Goal: Task Accomplishment & Management: Complete application form

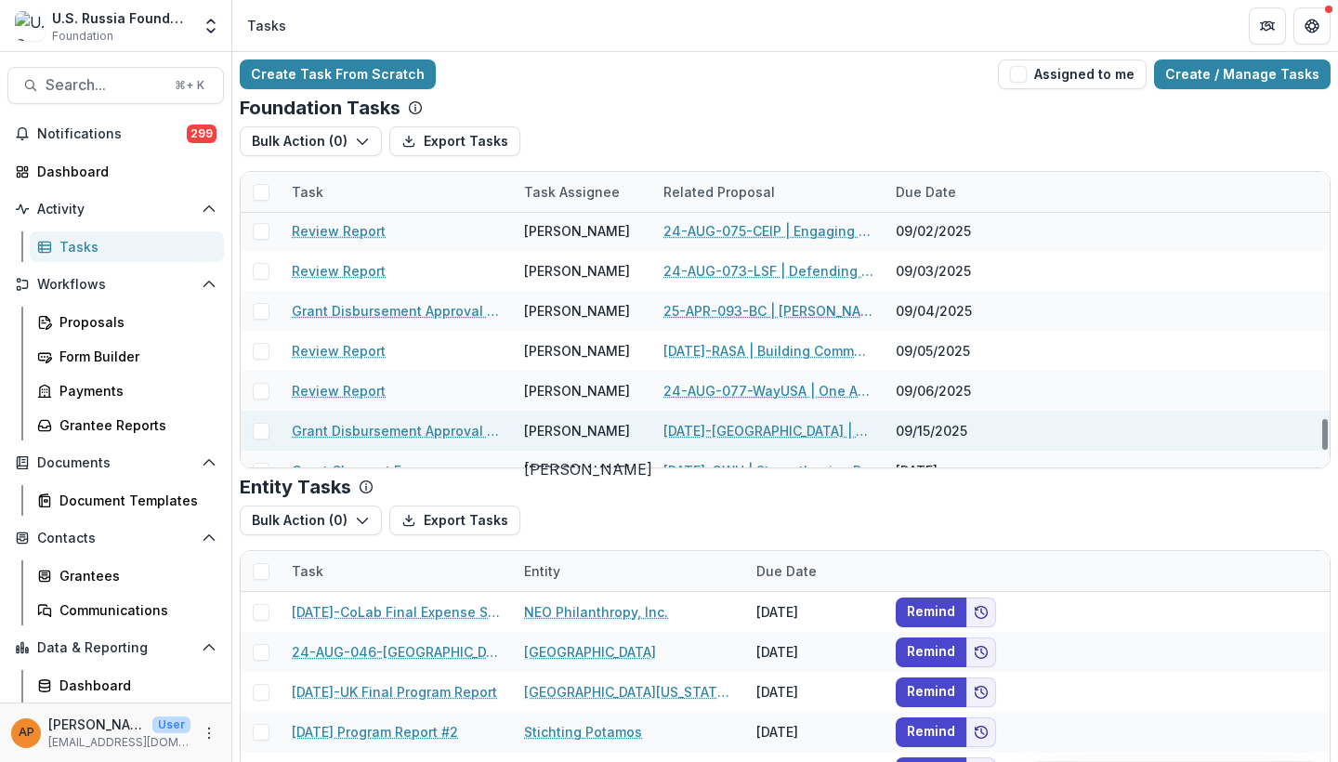
scroll to position [2827, 0]
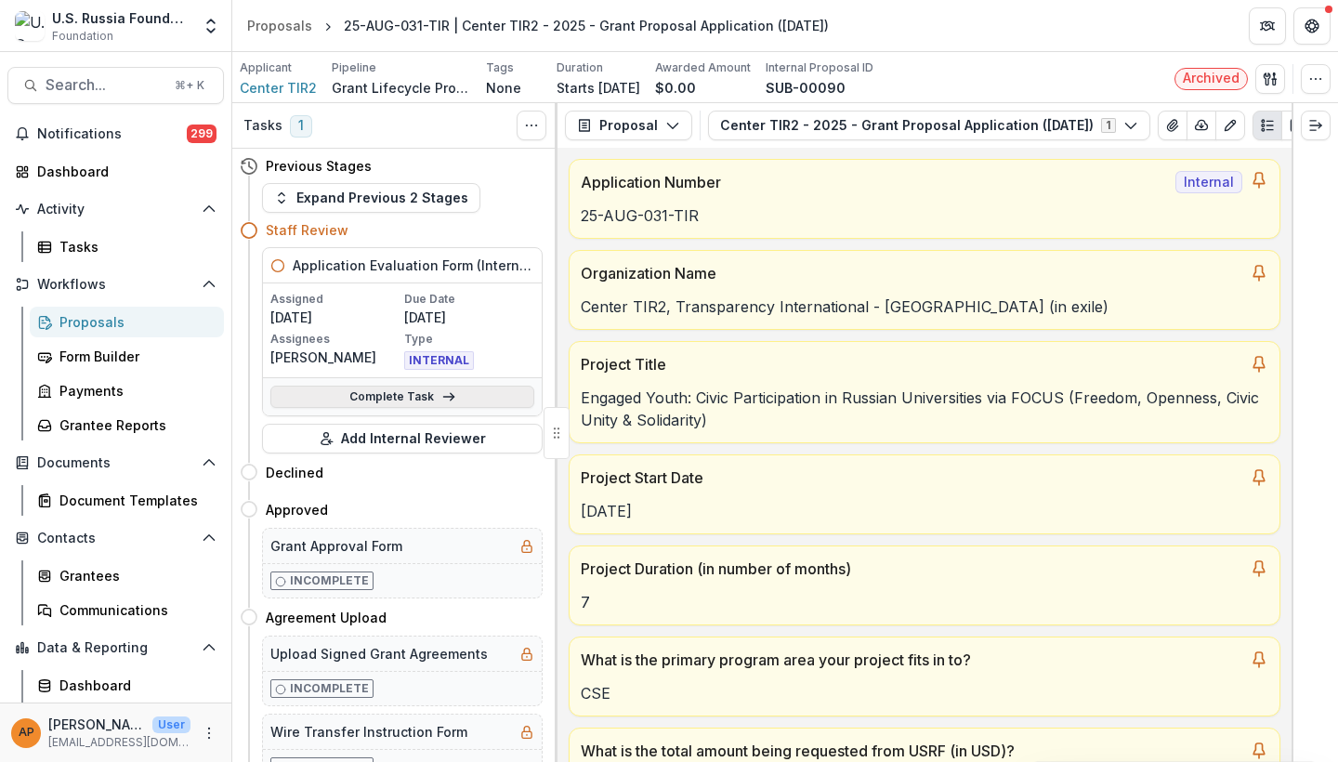
click at [423, 393] on link "Complete Task" at bounding box center [402, 397] width 264 height 22
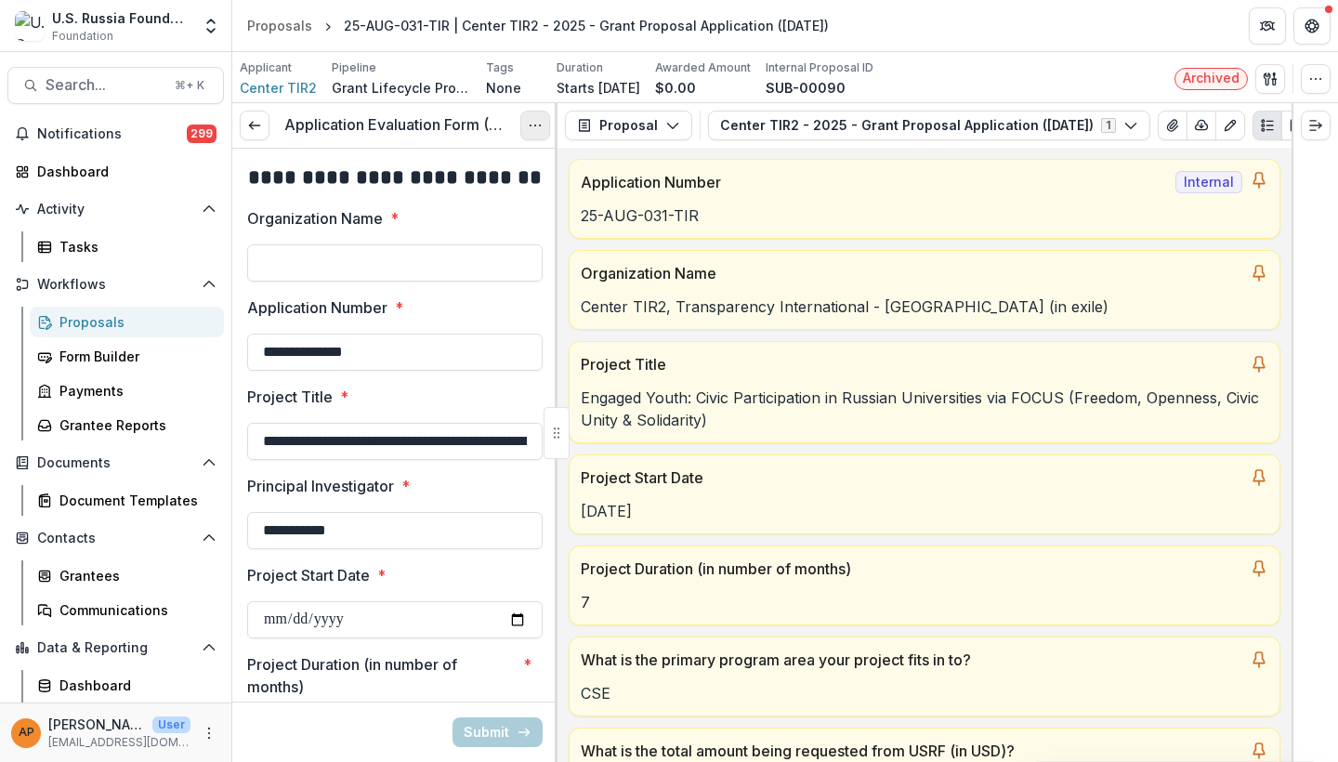
click at [534, 119] on icon "Options" at bounding box center [535, 125] width 15 height 15
click at [485, 162] on link "View task" at bounding box center [446, 167] width 199 height 31
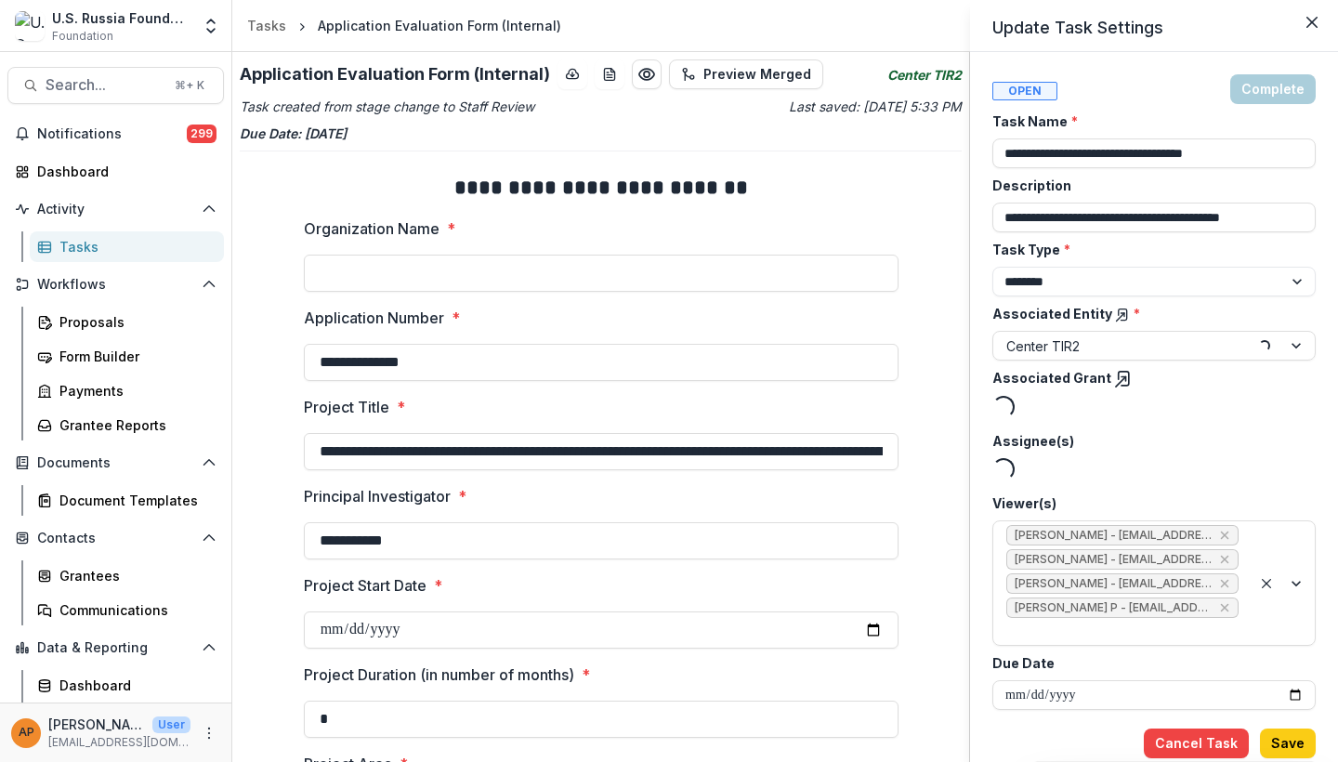
type input "*******"
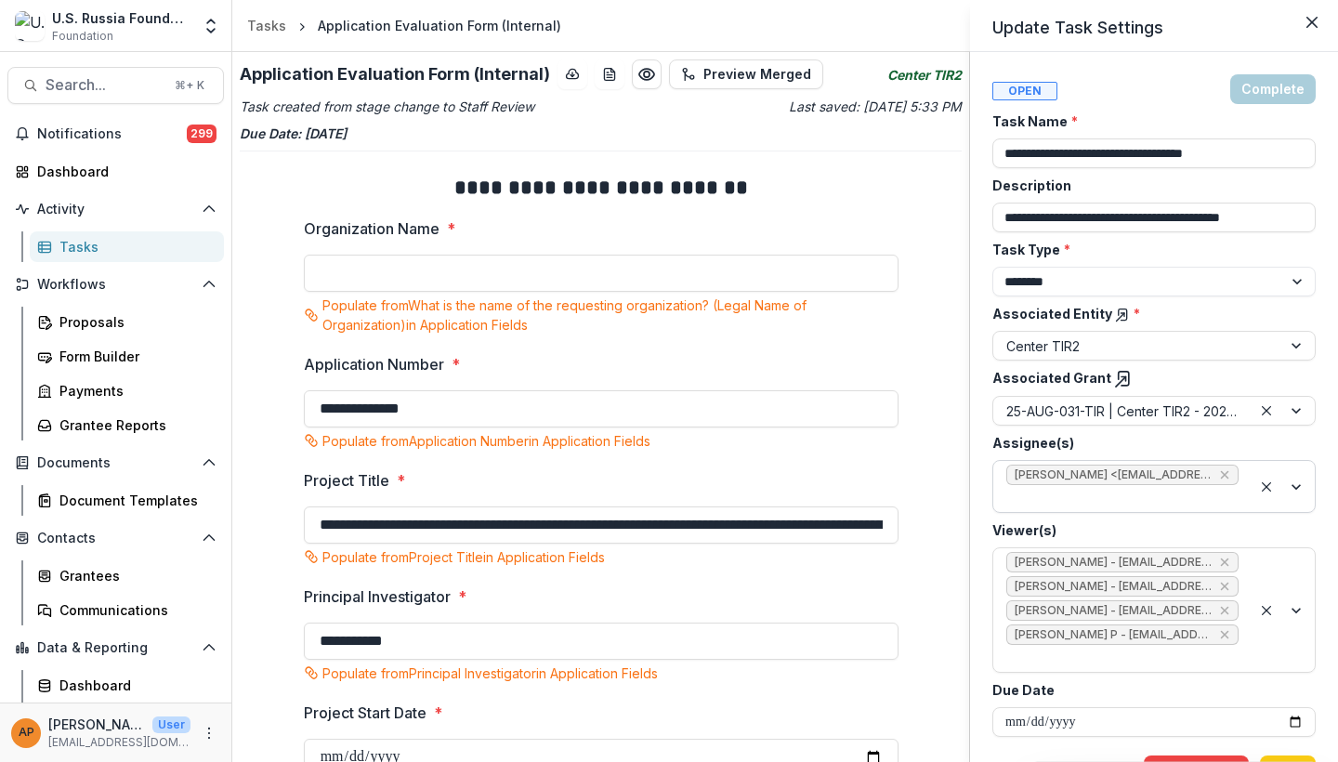
click at [1028, 495] on div at bounding box center [1122, 498] width 232 height 23
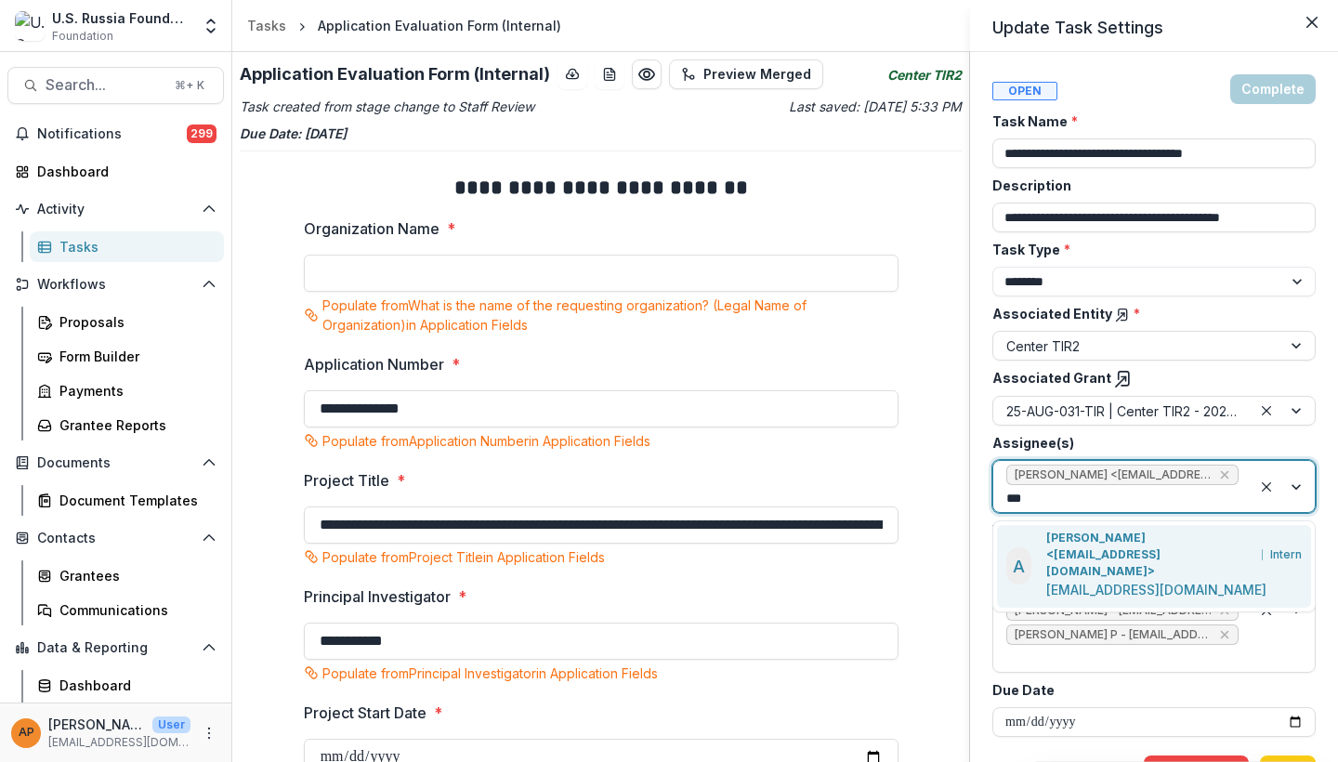
type input "****"
click at [1067, 530] on p "Anna P <apulaski@usrf.us>" at bounding box center [1150, 555] width 208 height 50
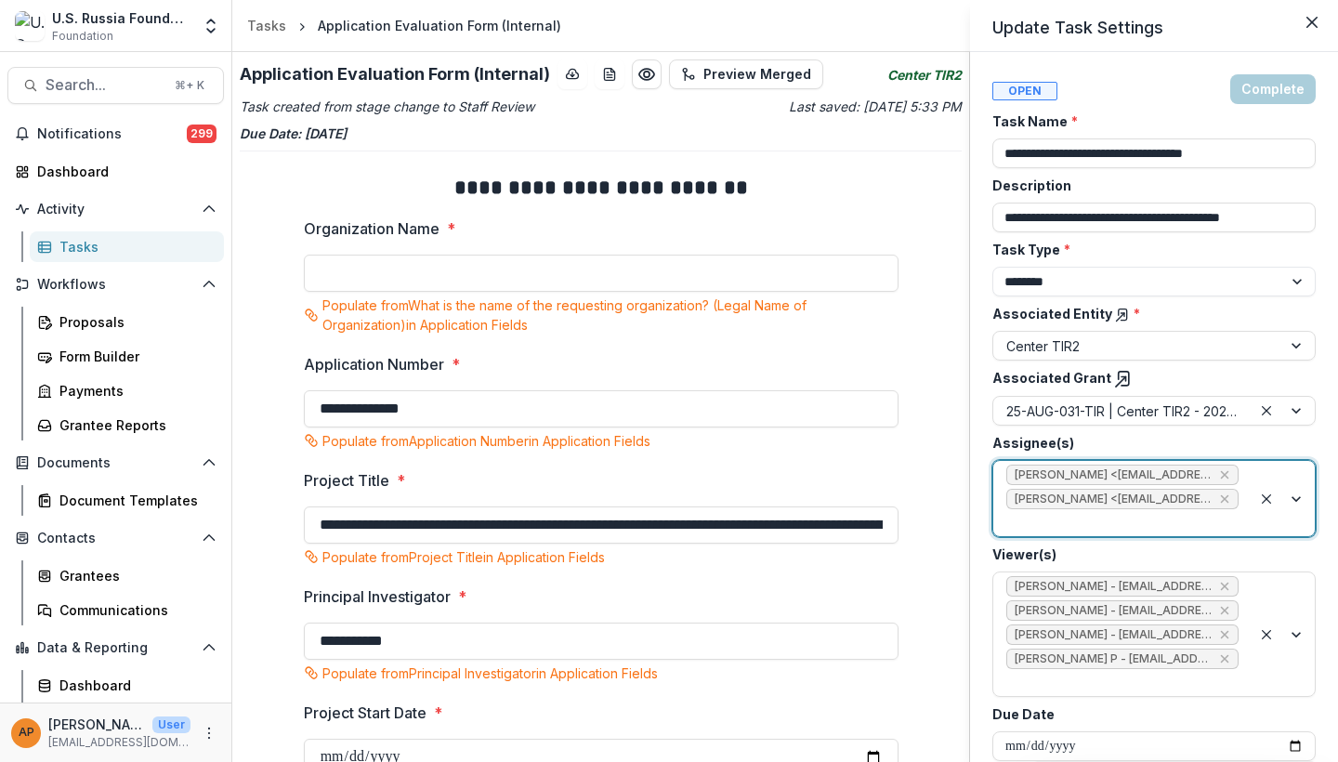
click at [884, 478] on div "**********" at bounding box center [669, 381] width 1338 height 762
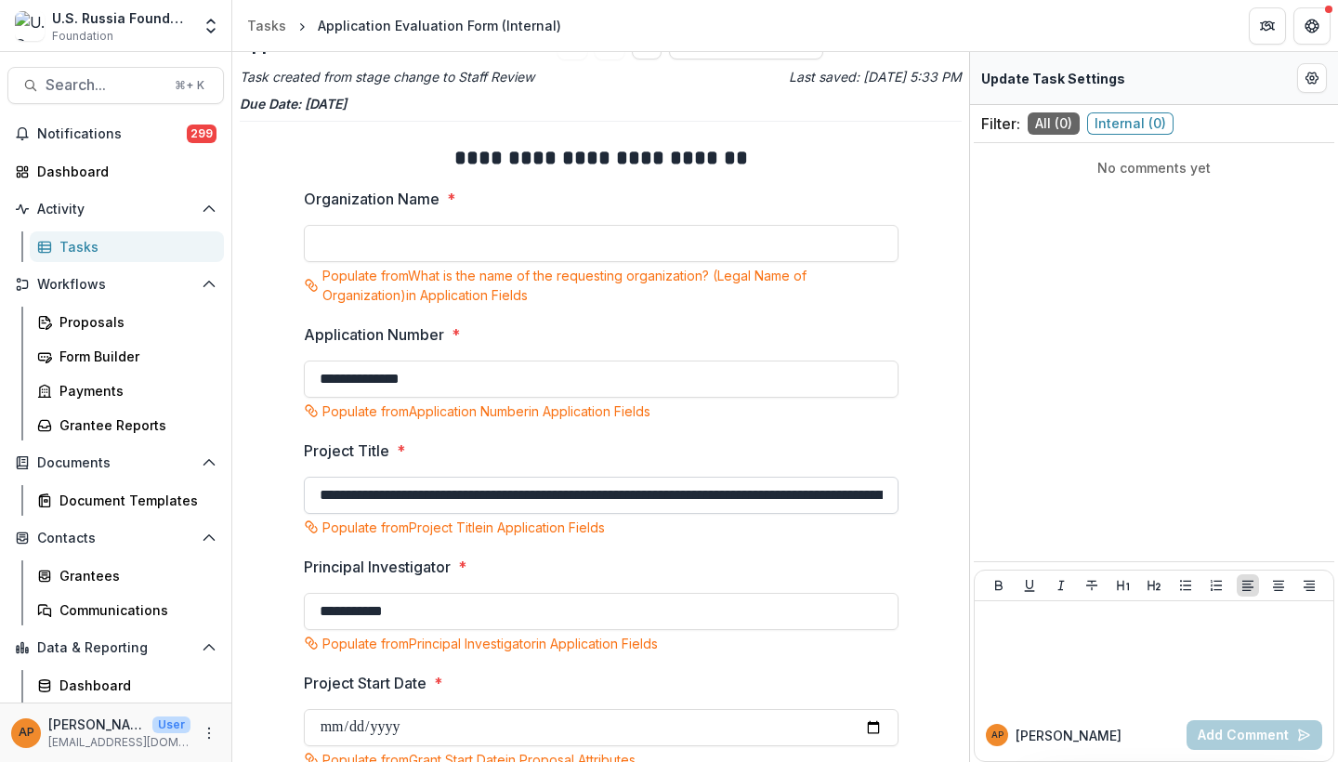
scroll to position [42, 0]
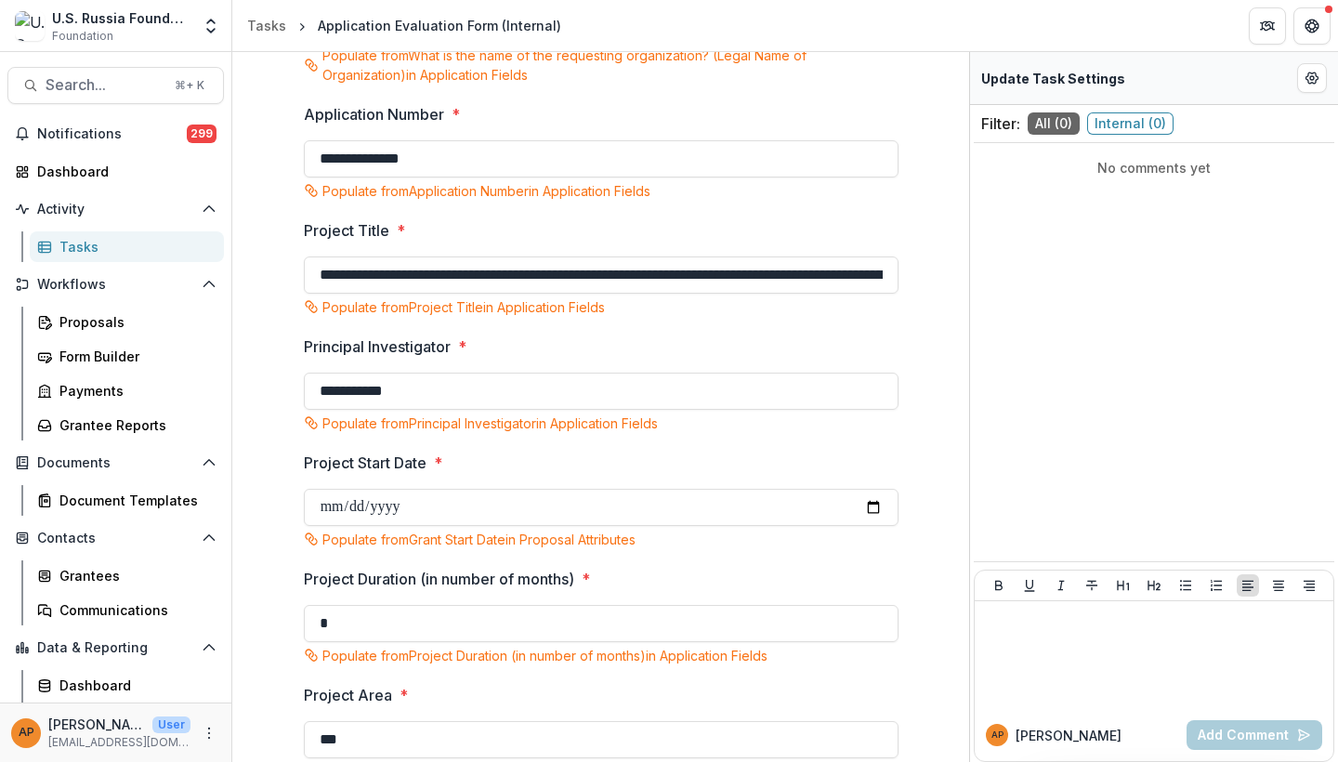
click at [596, 309] on p "Populate from Project Title in Application Fields" at bounding box center [463, 307] width 282 height 20
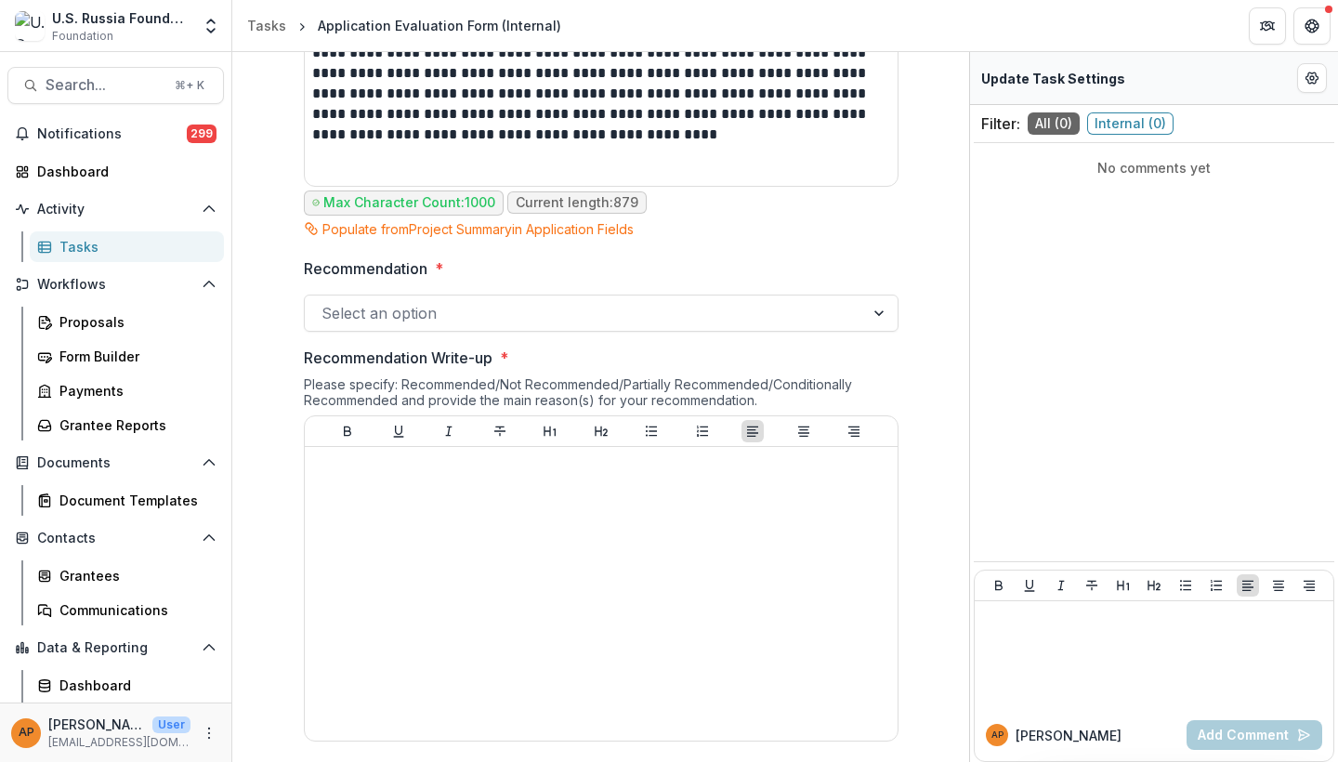
scroll to position [1545, 0]
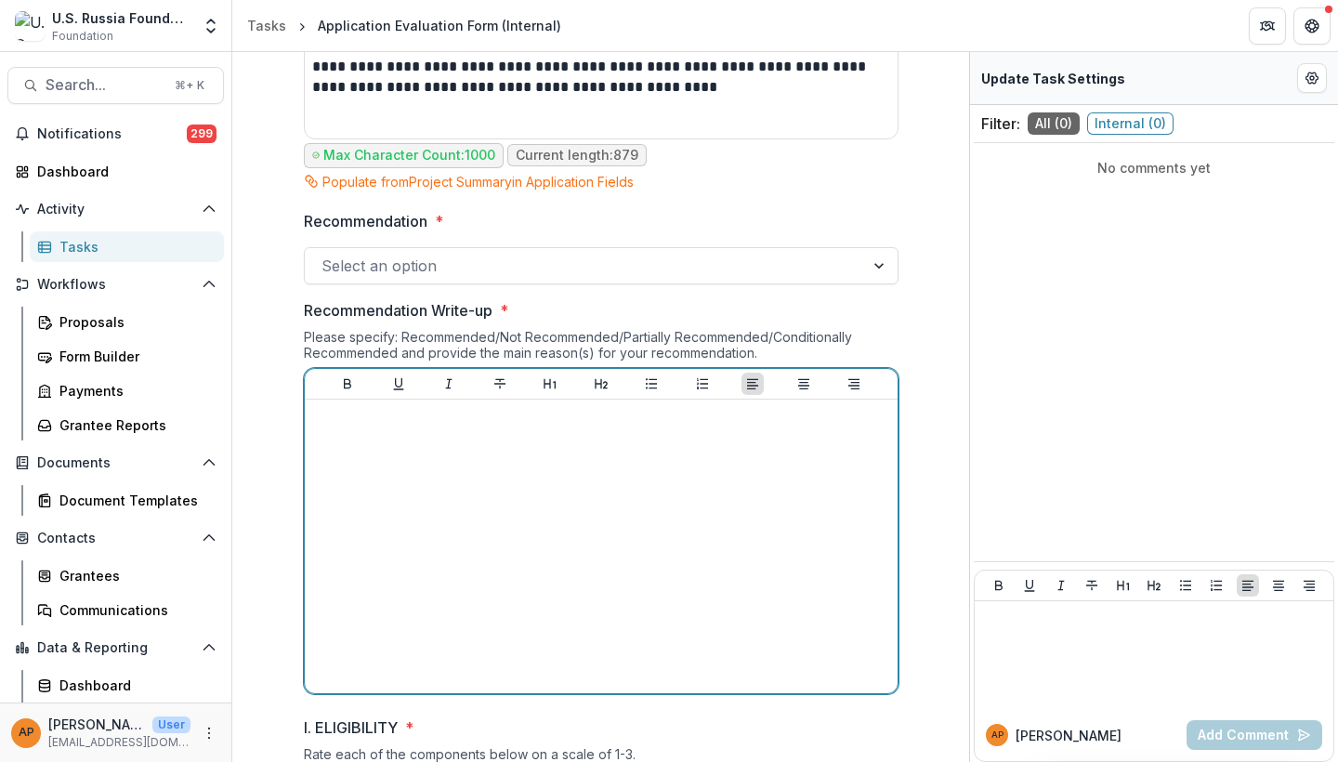
click at [648, 501] on div at bounding box center [601, 546] width 578 height 279
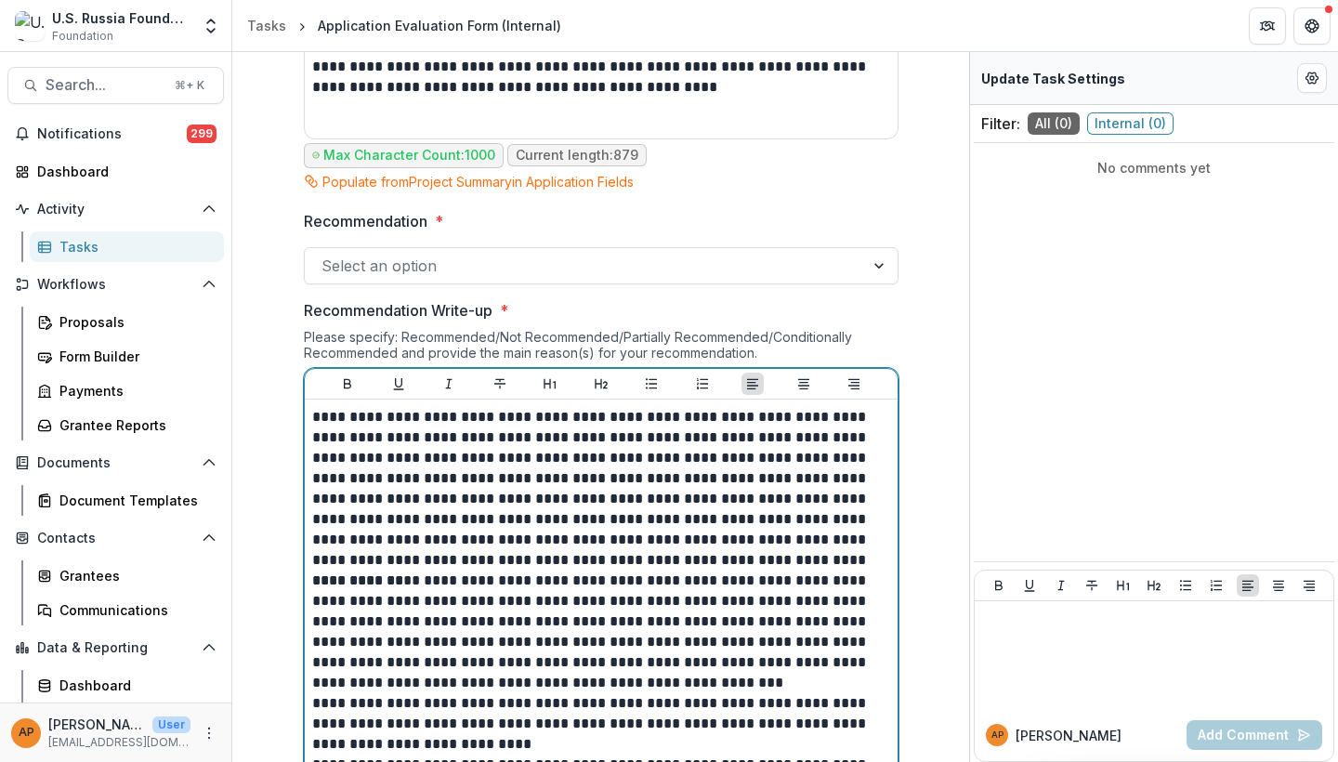
scroll to position [1599, 0]
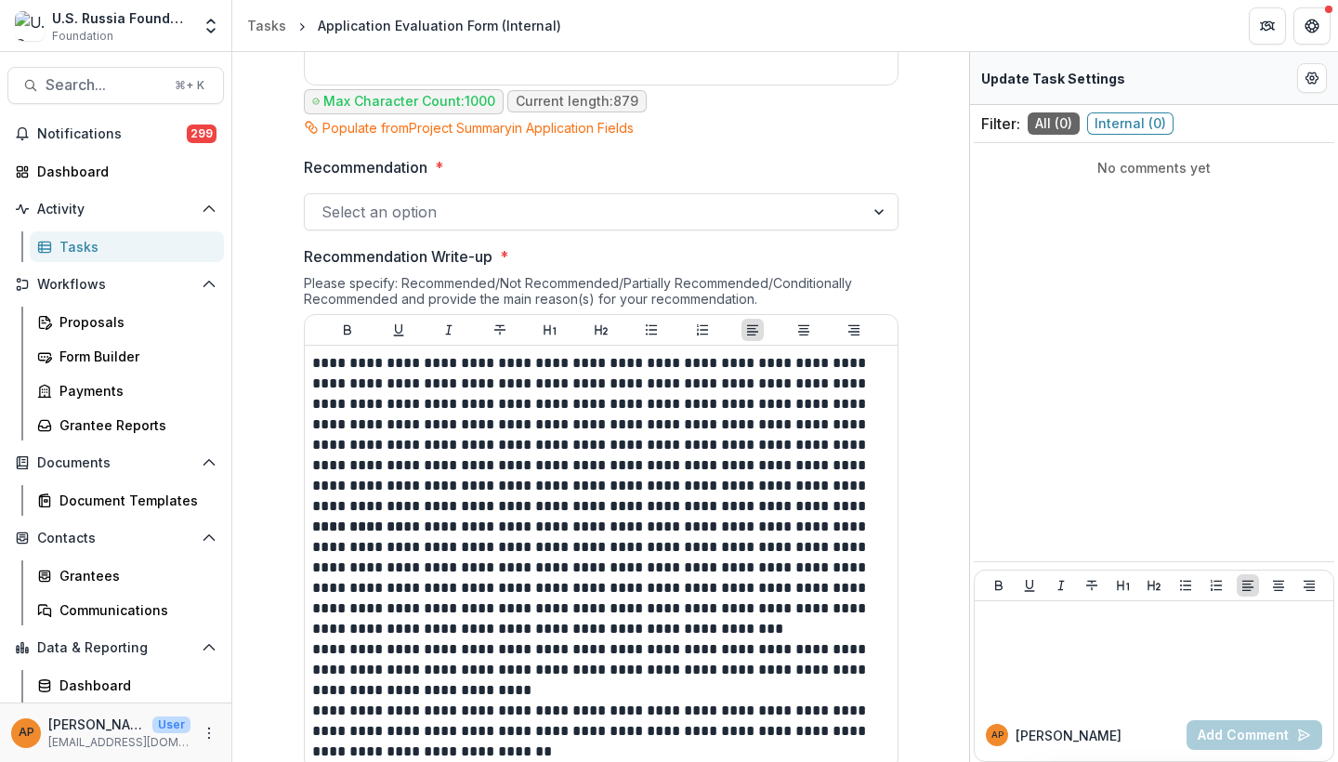
click at [595, 203] on div at bounding box center [584, 212] width 526 height 26
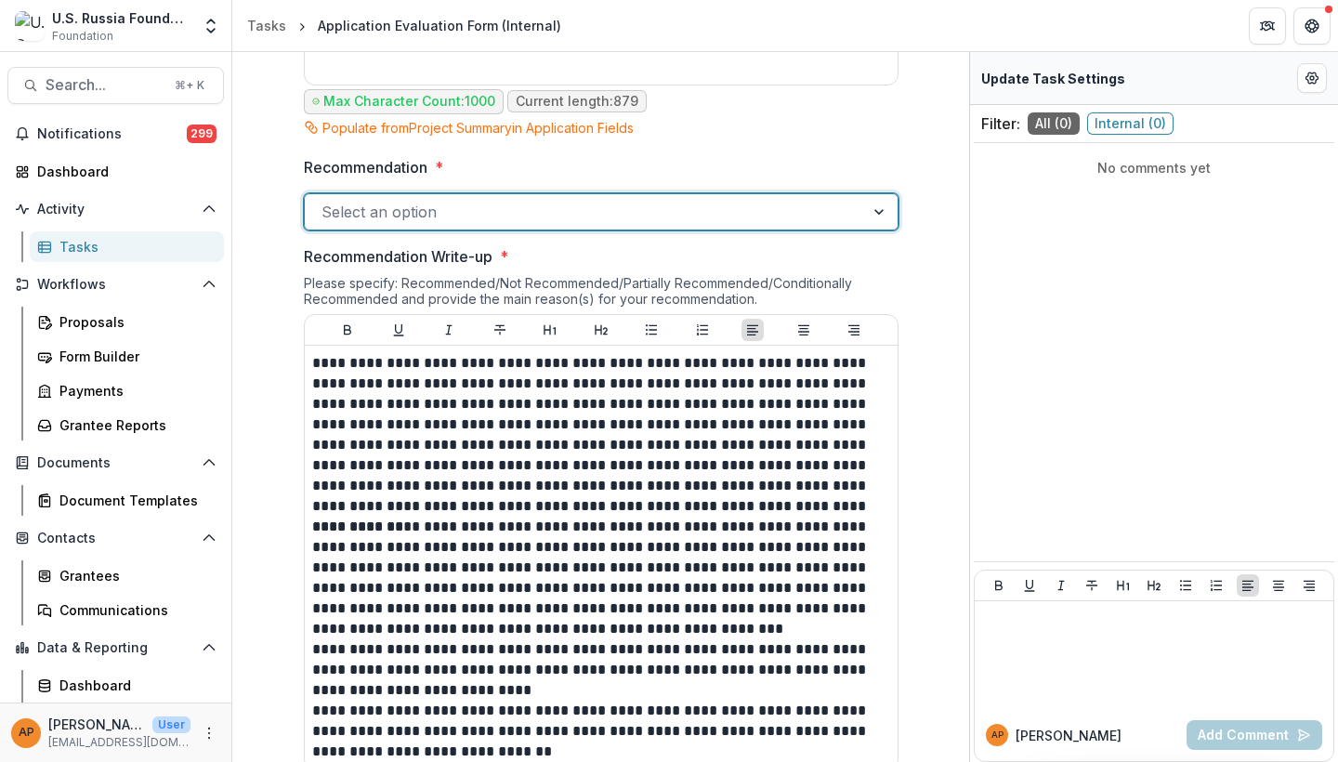
click at [668, 207] on div at bounding box center [584, 212] width 526 height 26
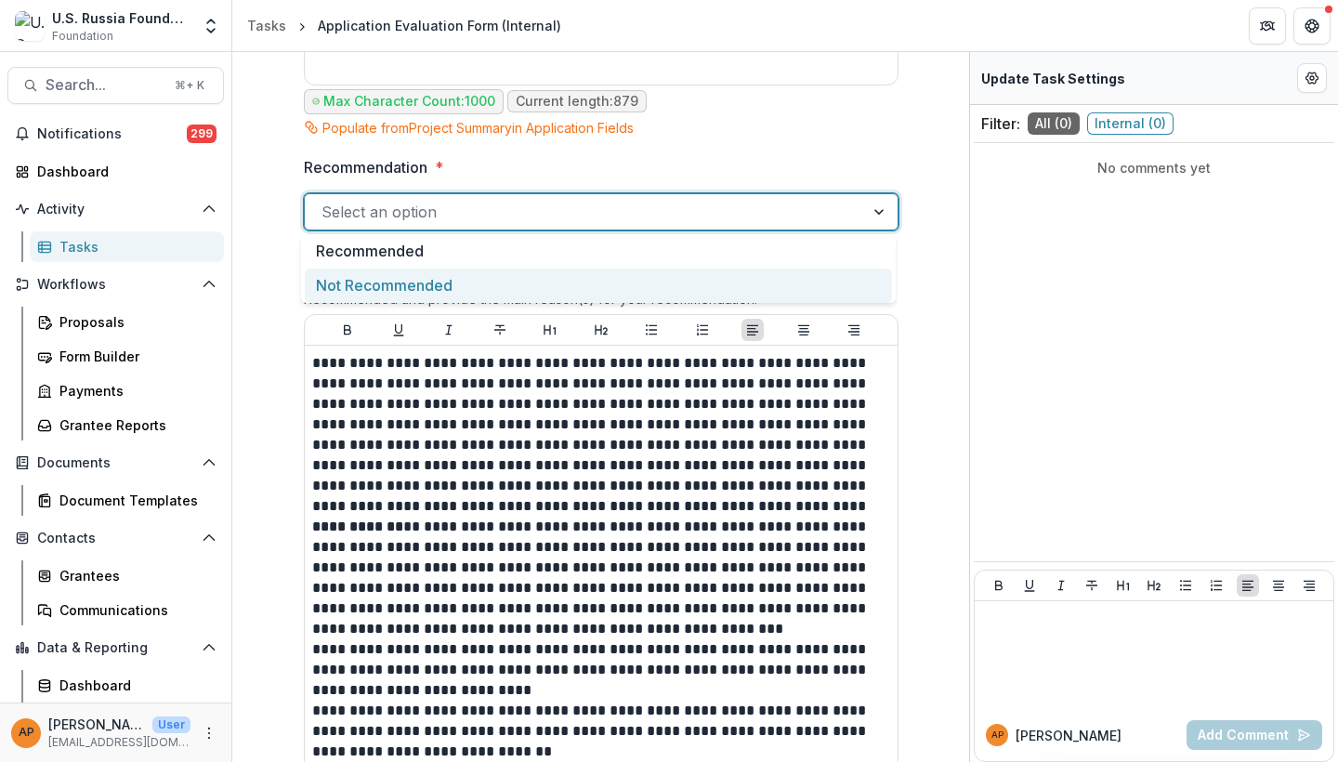
click at [641, 277] on div "Not Recommended" at bounding box center [598, 285] width 587 height 34
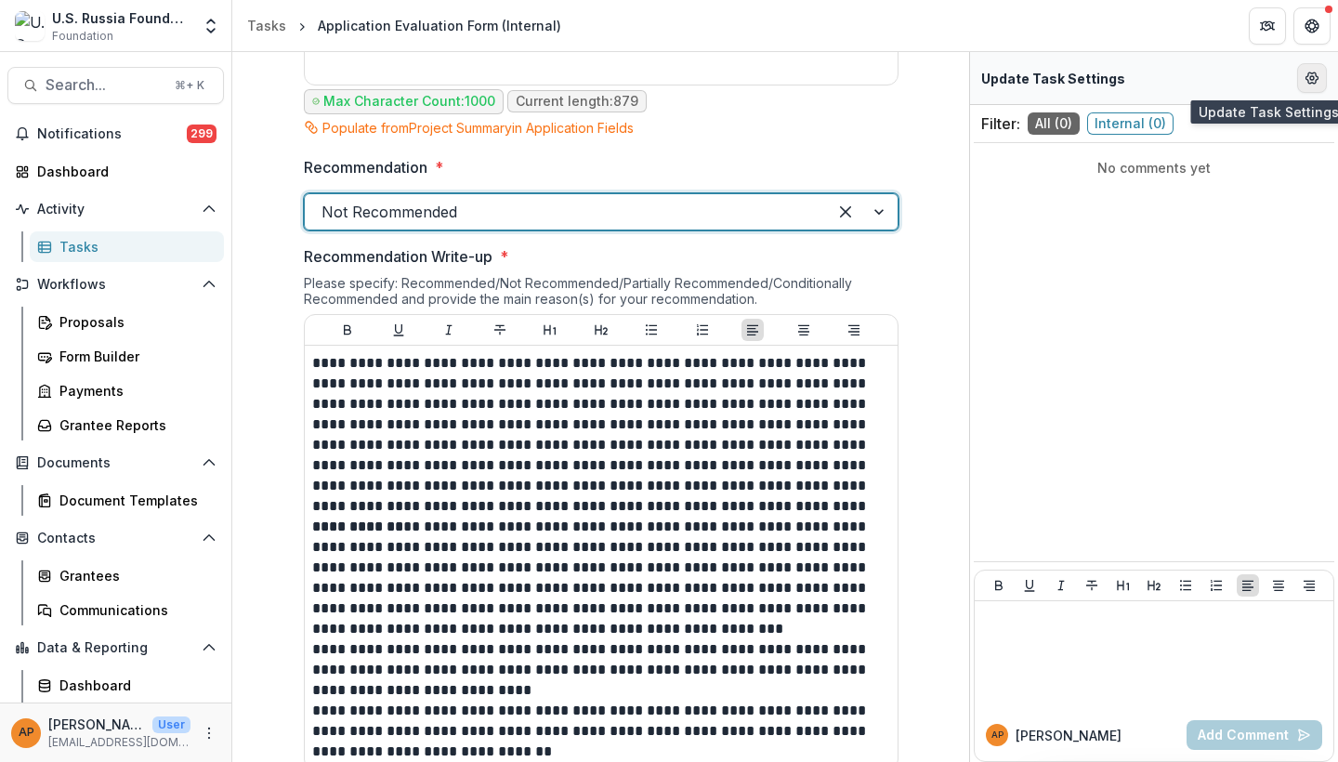
click at [1314, 75] on icon "Edit Form Settings" at bounding box center [1311, 78] width 15 height 15
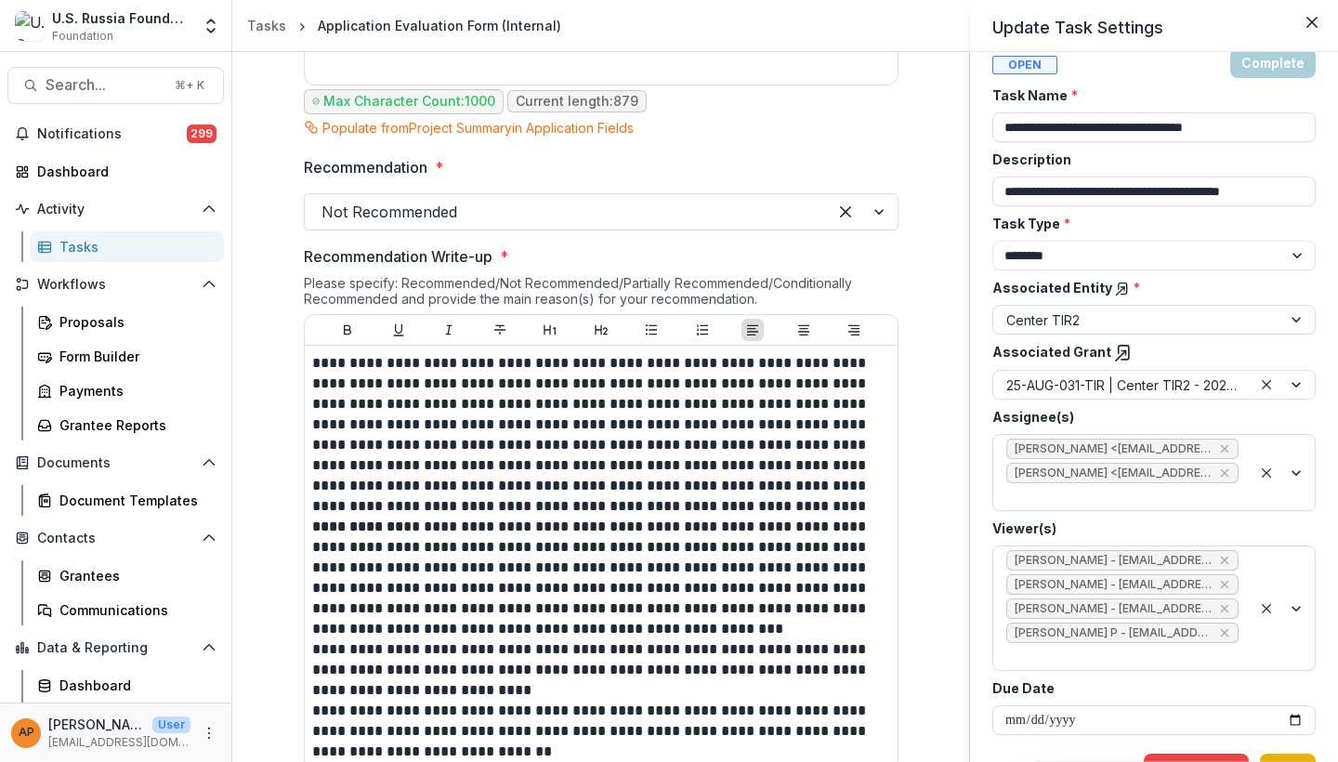
scroll to position [24, 0]
click at [1303, 755] on button "Save" at bounding box center [1288, 770] width 56 height 30
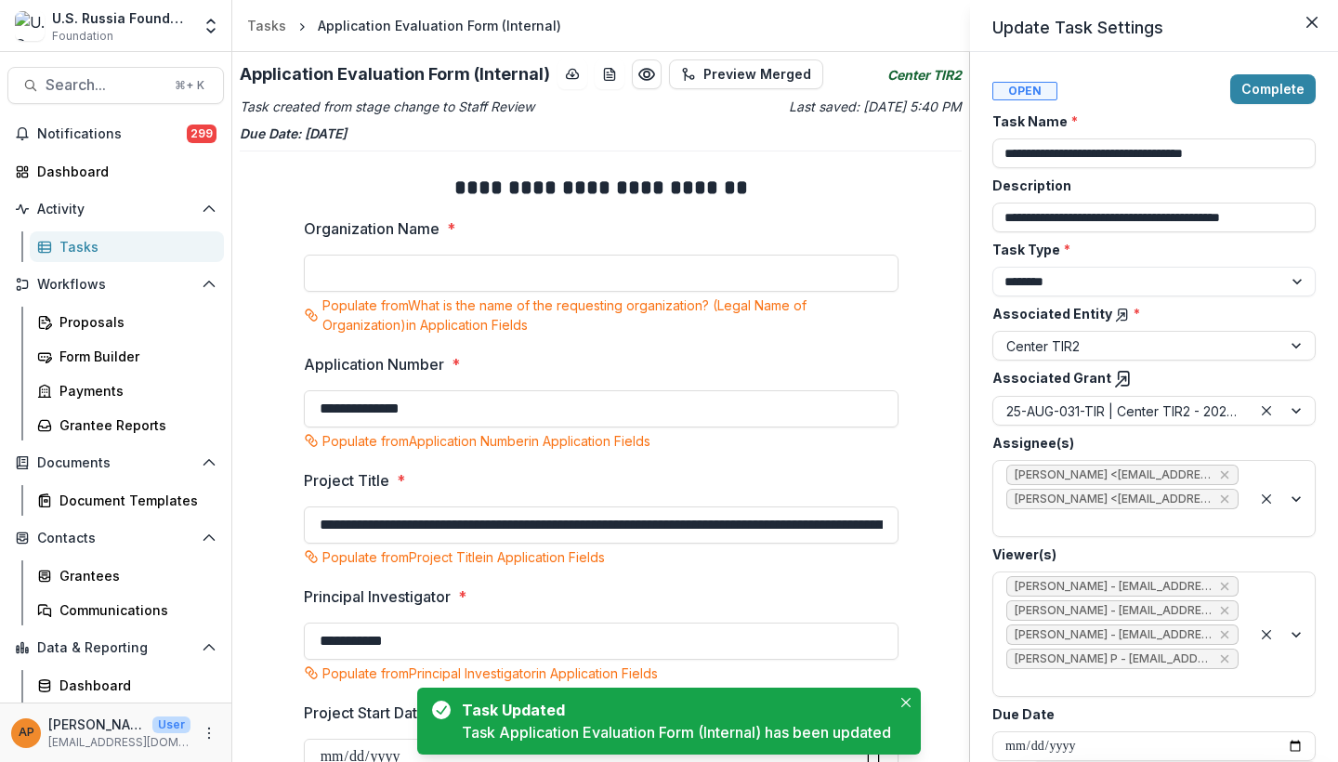
click at [916, 391] on div "**********" at bounding box center [669, 381] width 1338 height 762
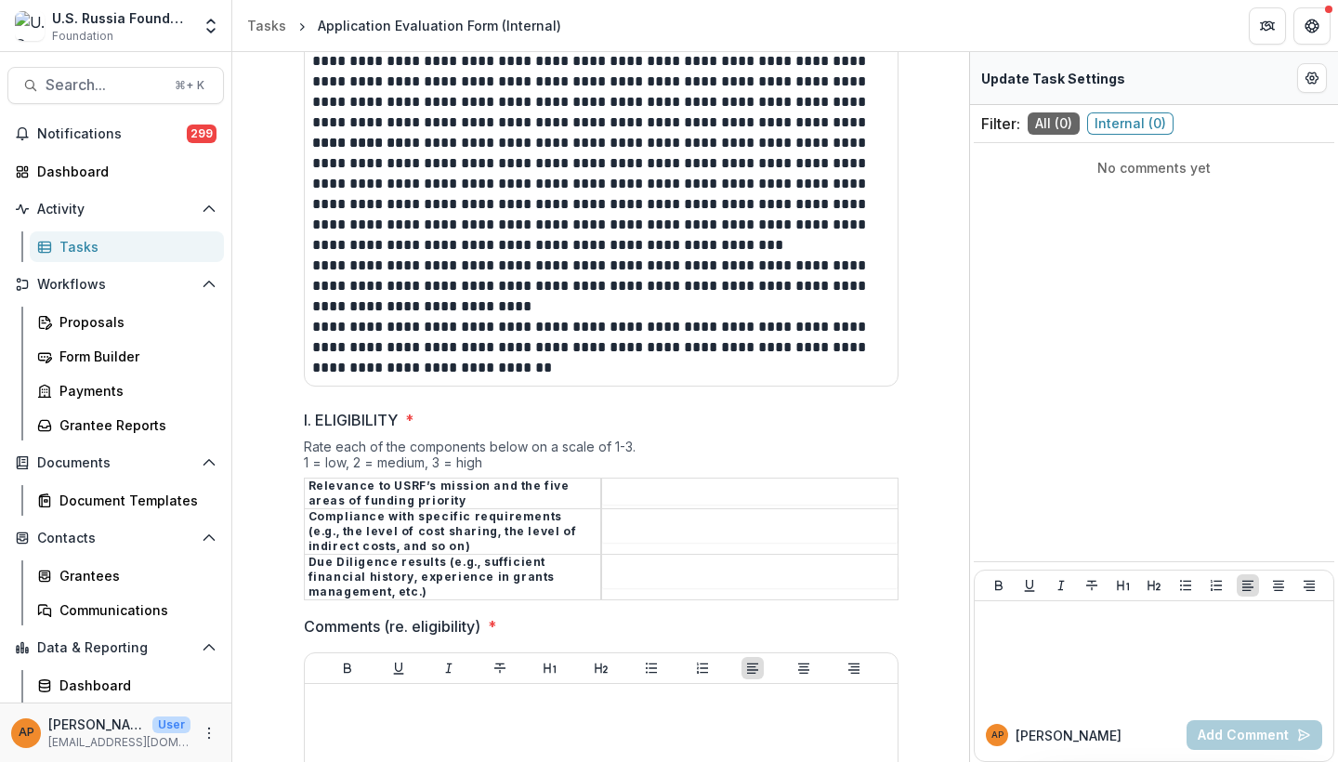
scroll to position [2086, 0]
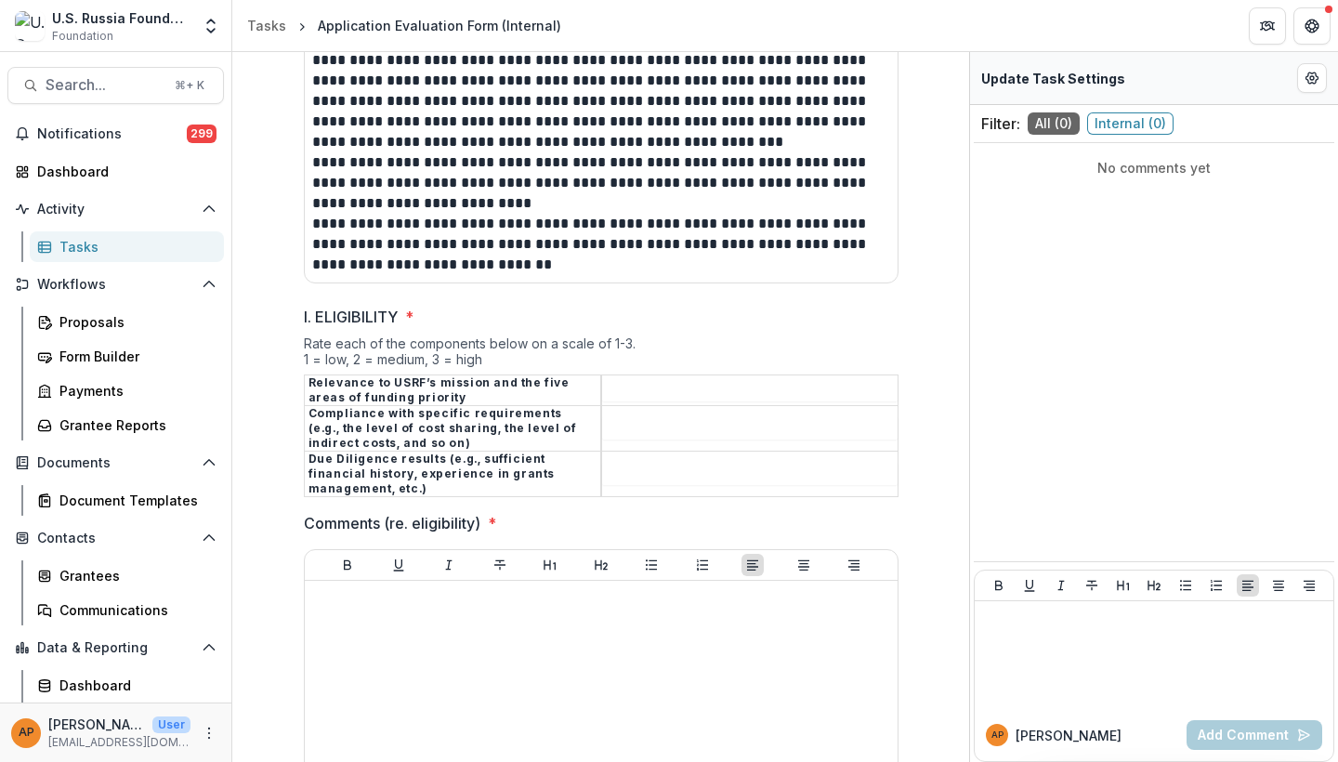
click at [755, 386] on input "I. ELIGIBILITY *" at bounding box center [749, 390] width 295 height 22
type input "*"
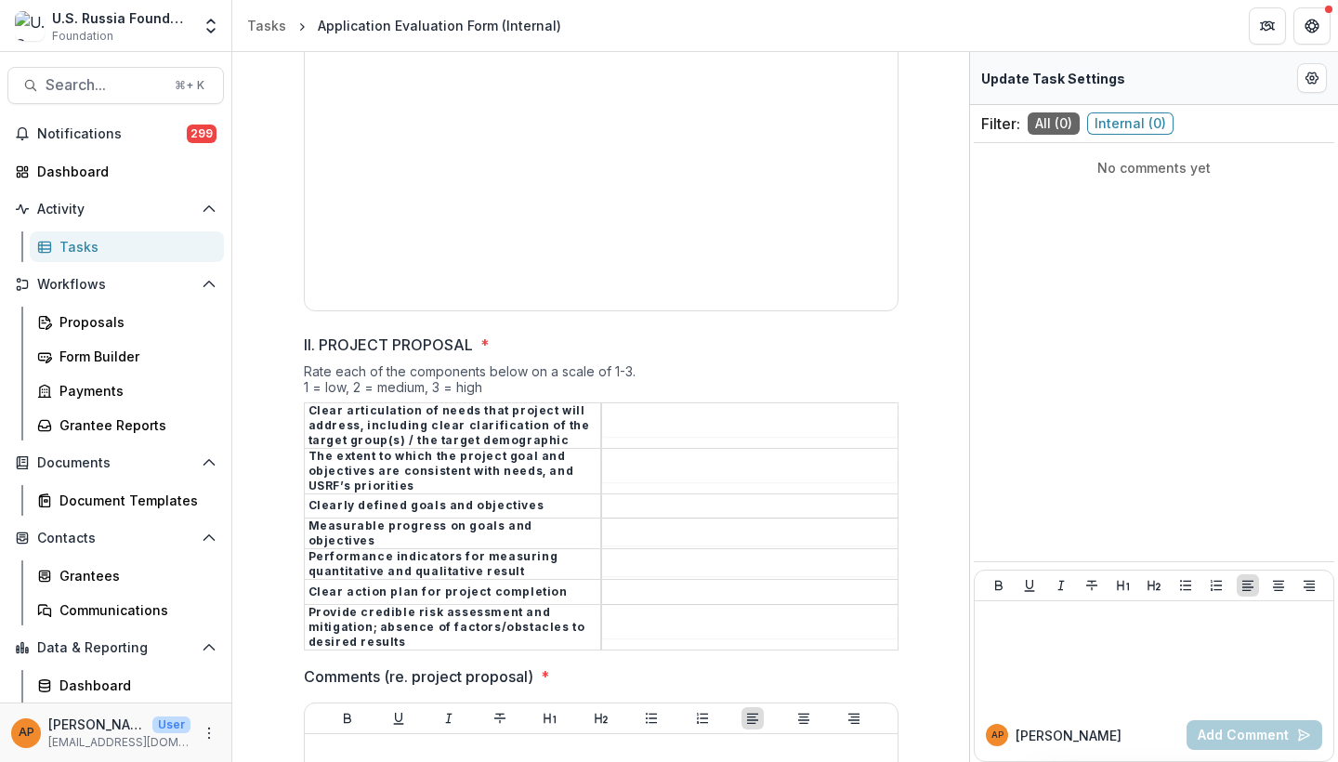
click at [635, 414] on input "II. PROJECT PROPOSAL *" at bounding box center [749, 425] width 295 height 22
type input "*"
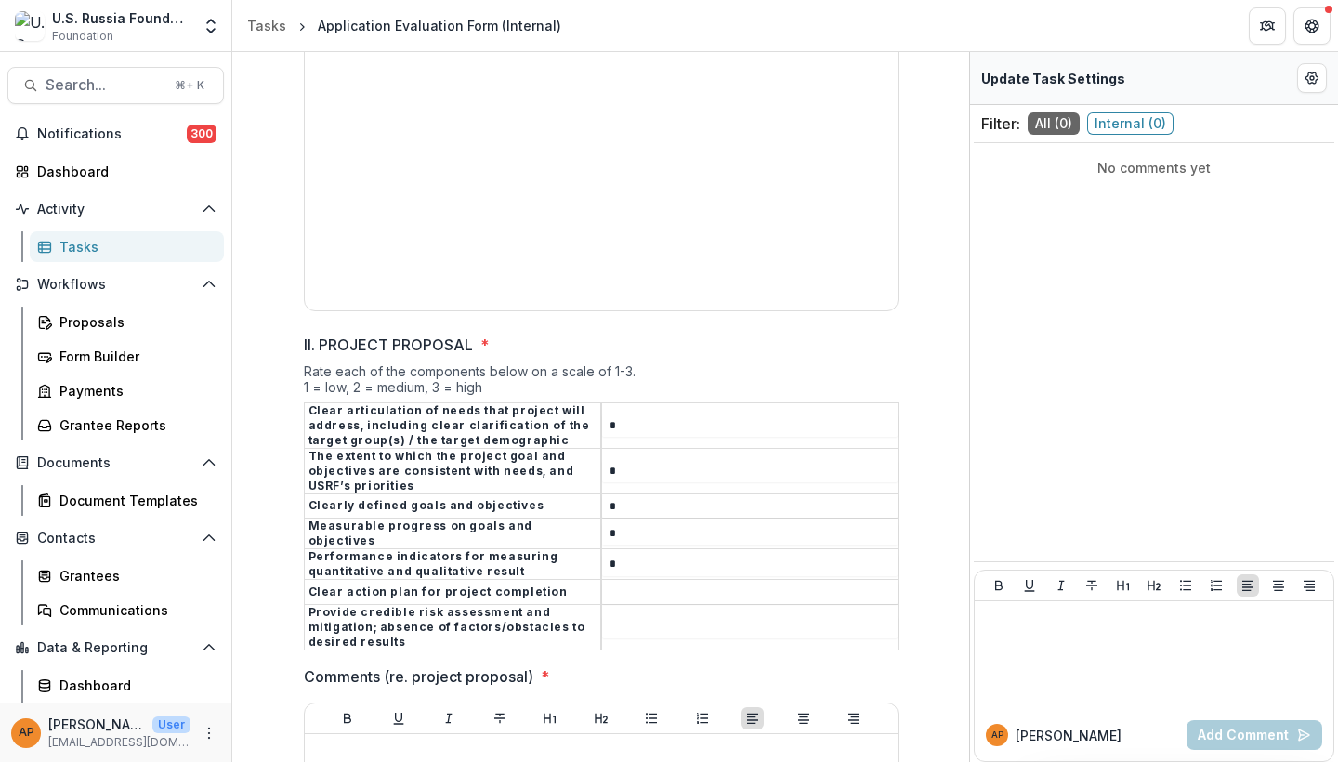
type input "*"
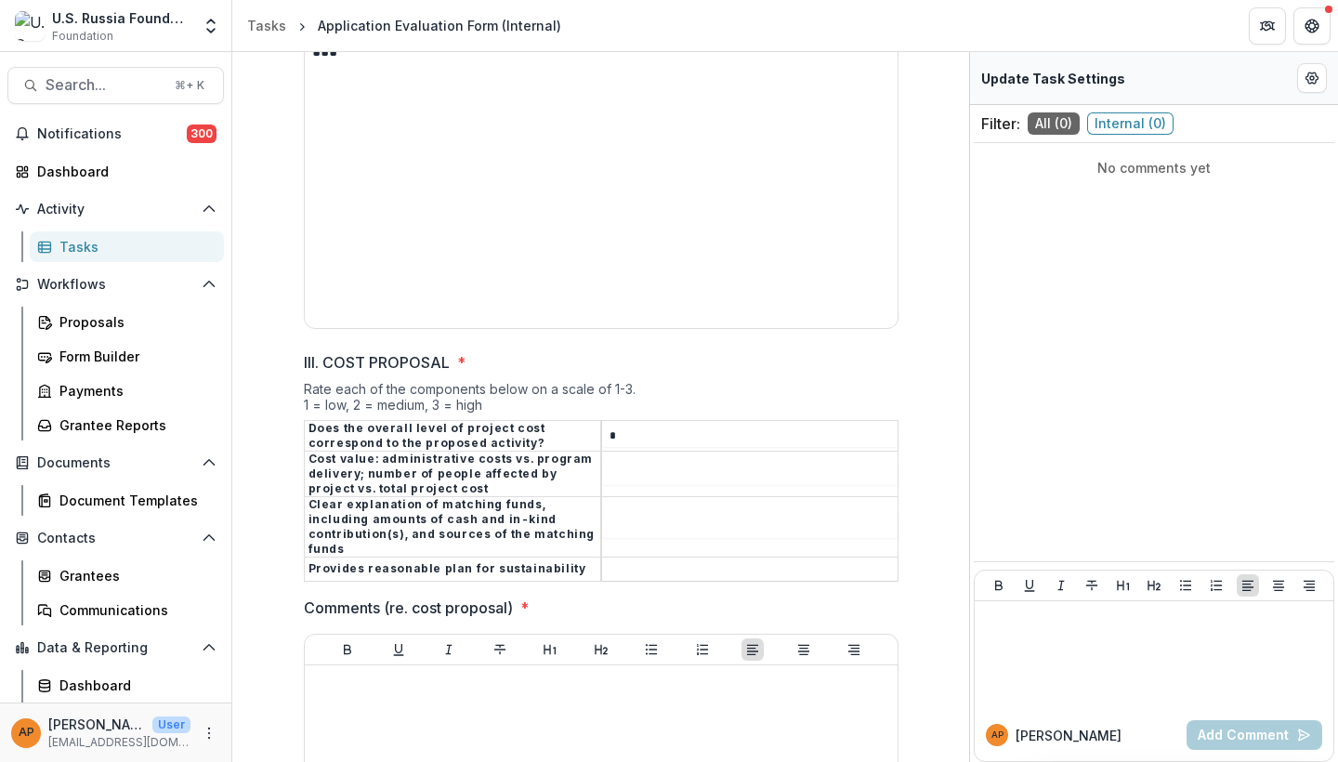
type input "*"
click at [620, 516] on input "III. COST PROPOSAL *" at bounding box center [749, 527] width 295 height 22
type input "*"
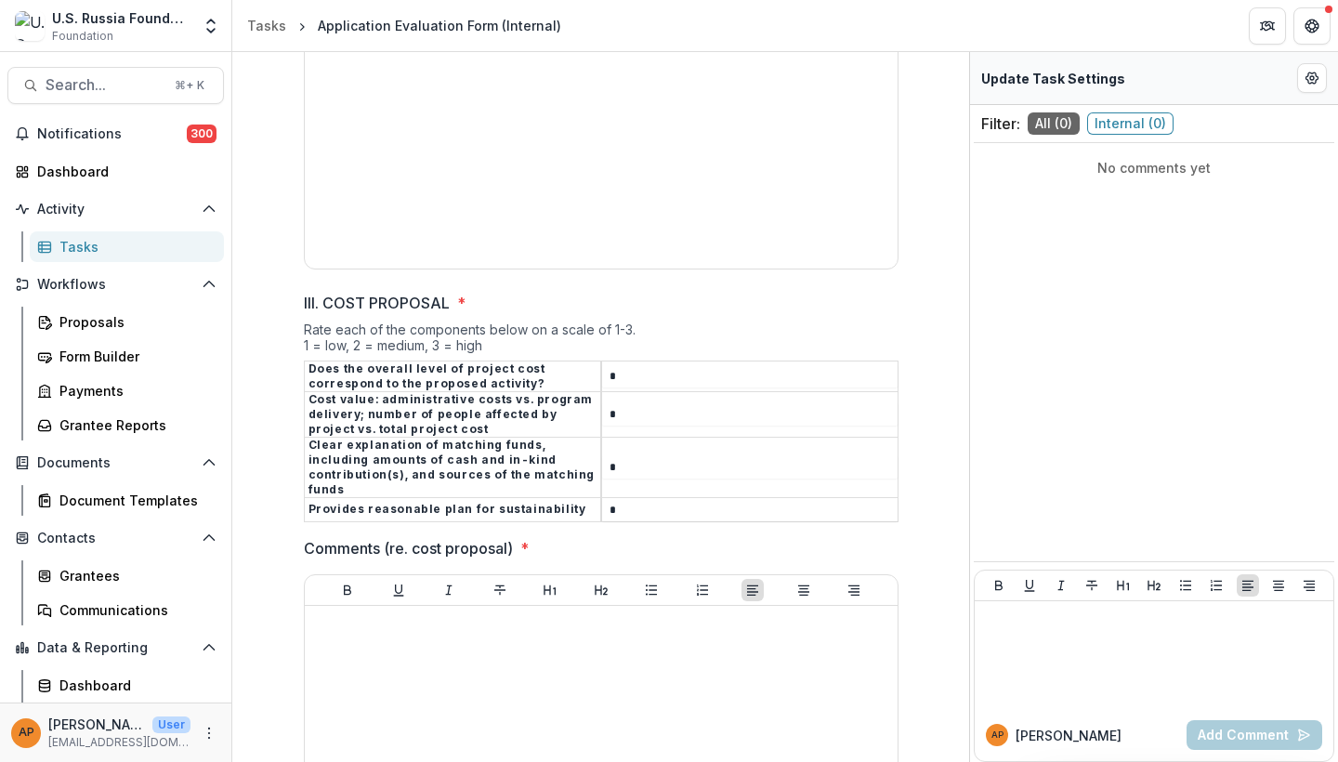
scroll to position [3411, 0]
type input "*"
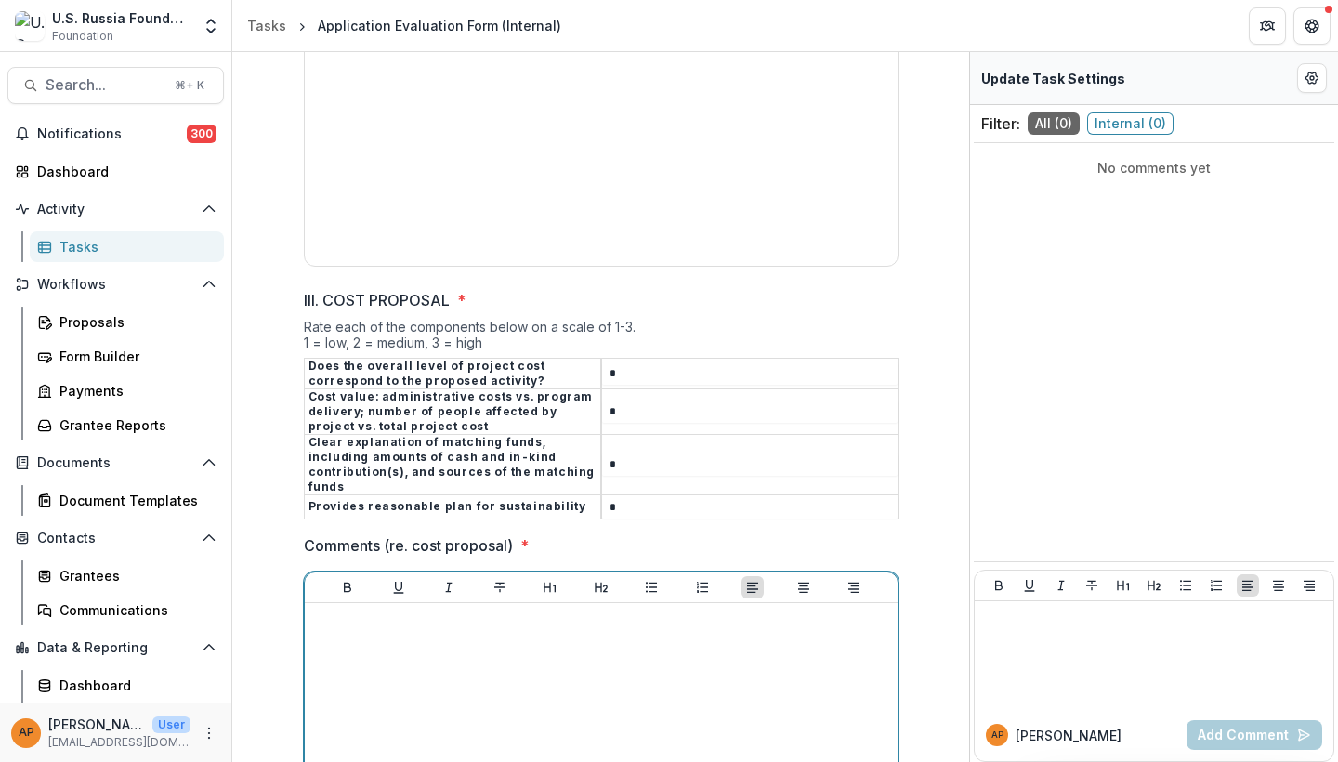
click at [582, 610] on p at bounding box center [601, 620] width 578 height 20
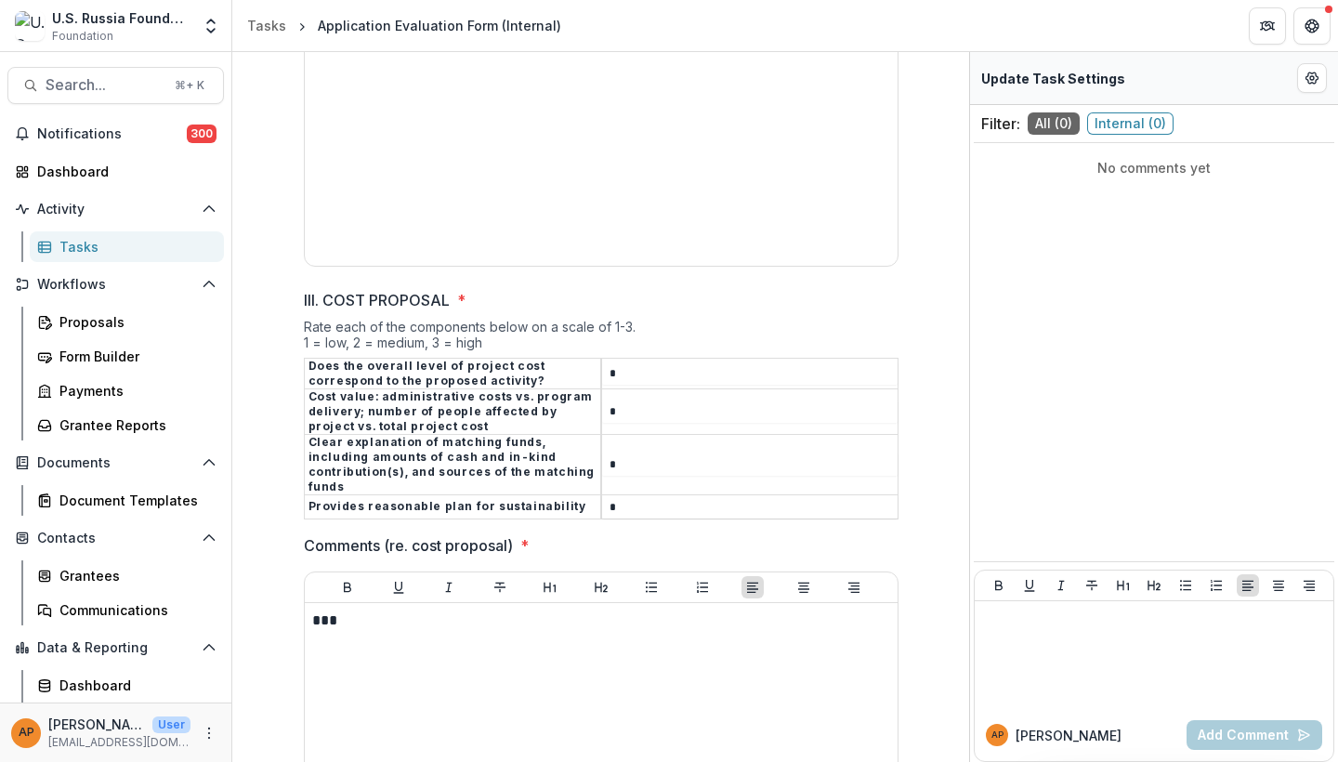
scroll to position [3972, 0]
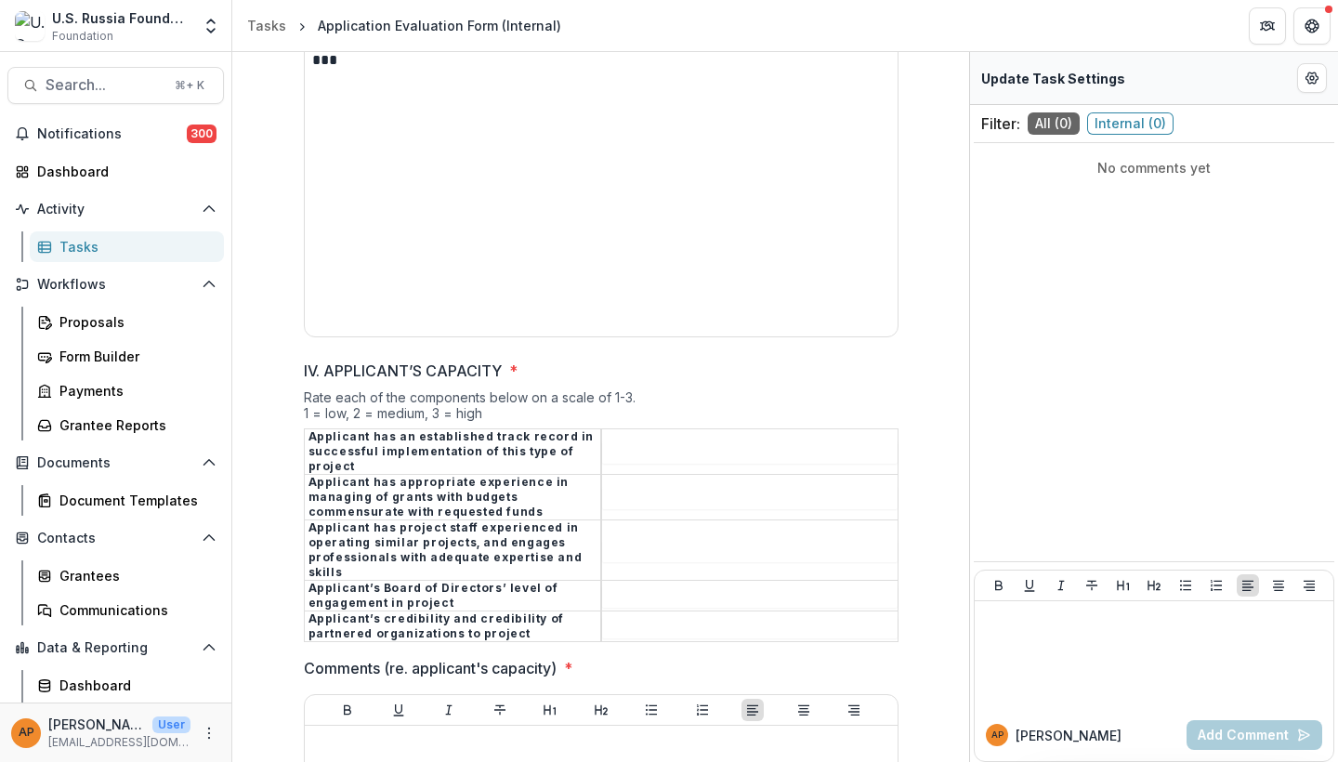
click at [610, 441] on input "IV. APPLICANT’S CAPACITY *" at bounding box center [749, 452] width 295 height 22
type input "*"
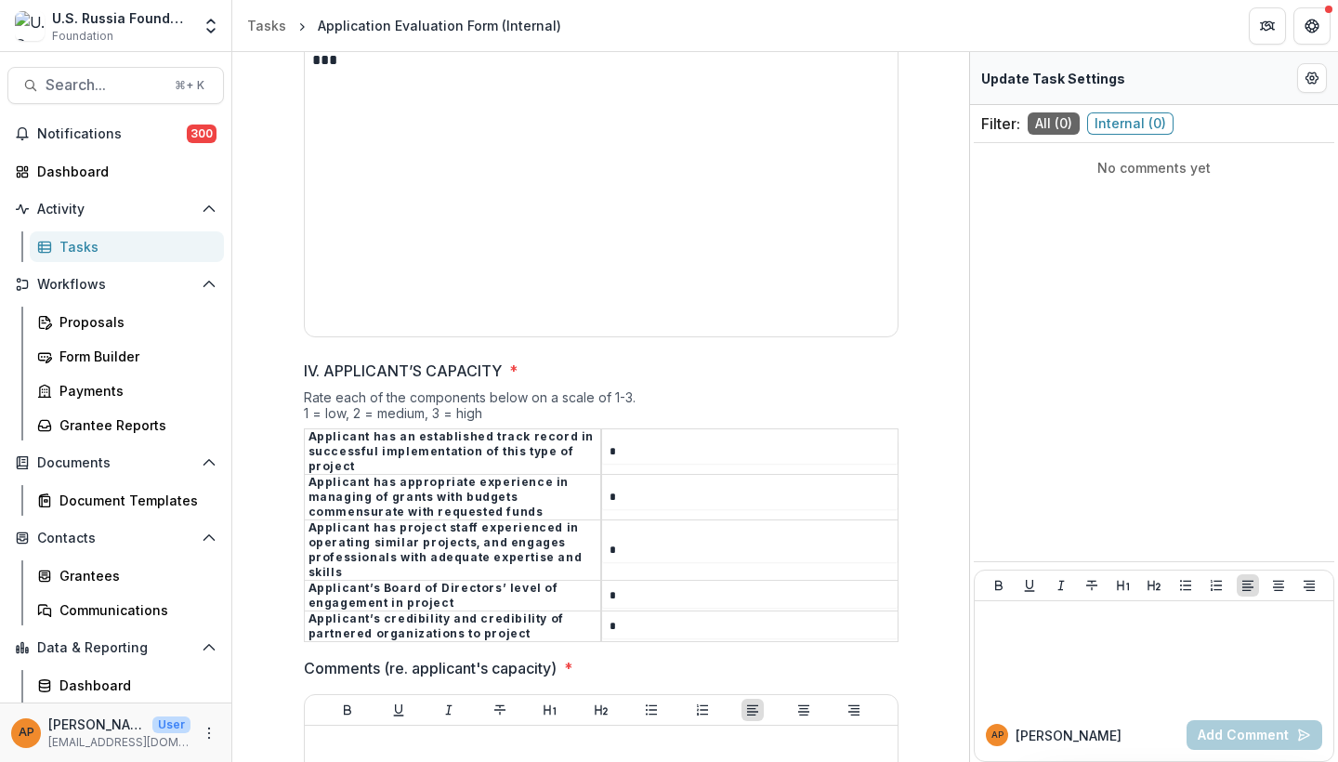
type input "*"
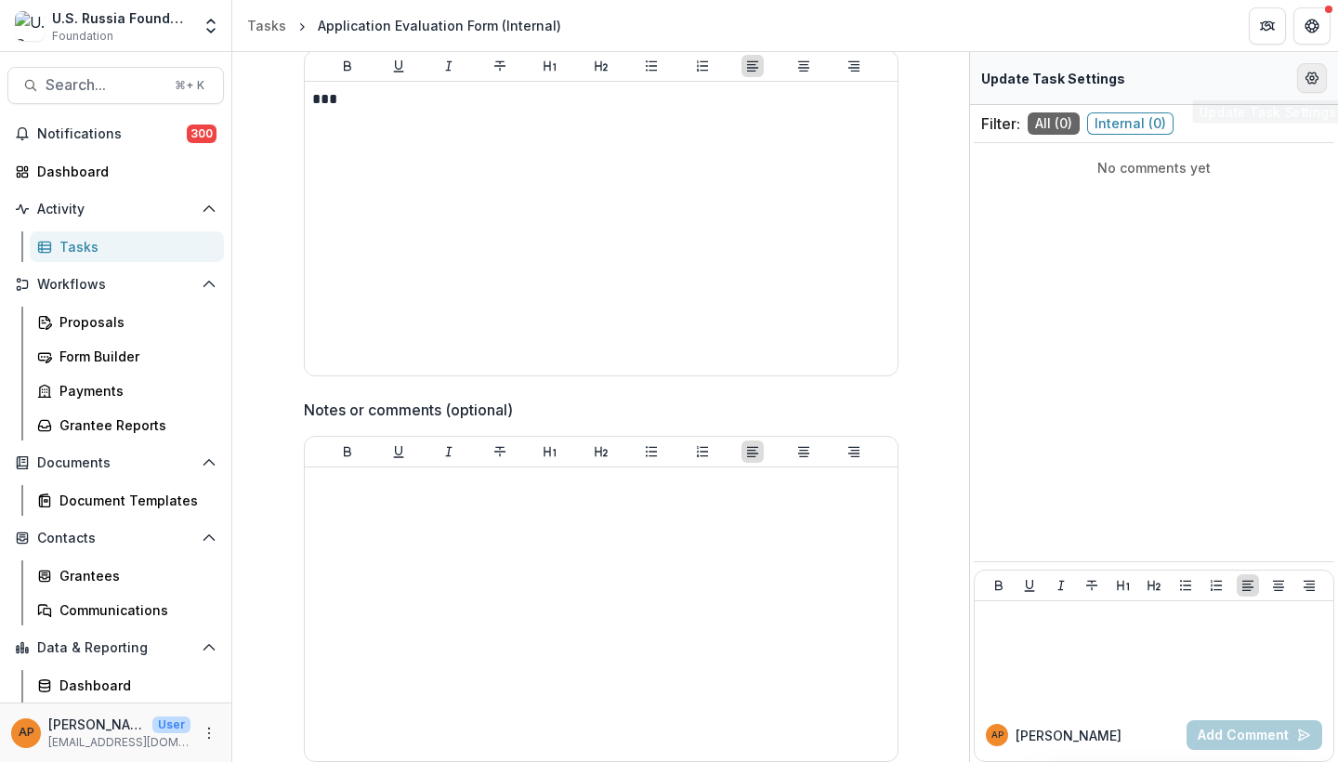
click at [1313, 87] on button "Edit Form Settings" at bounding box center [1312, 78] width 30 height 30
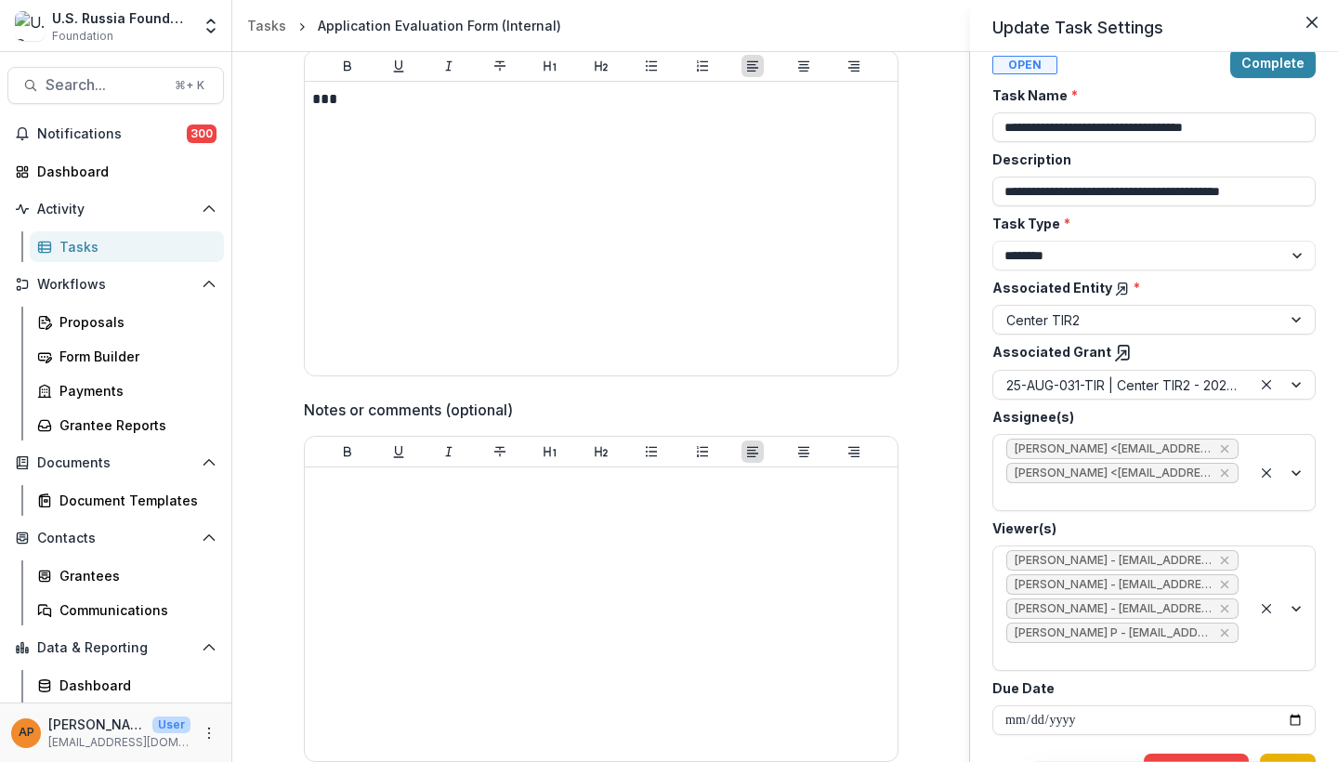
scroll to position [24, 0]
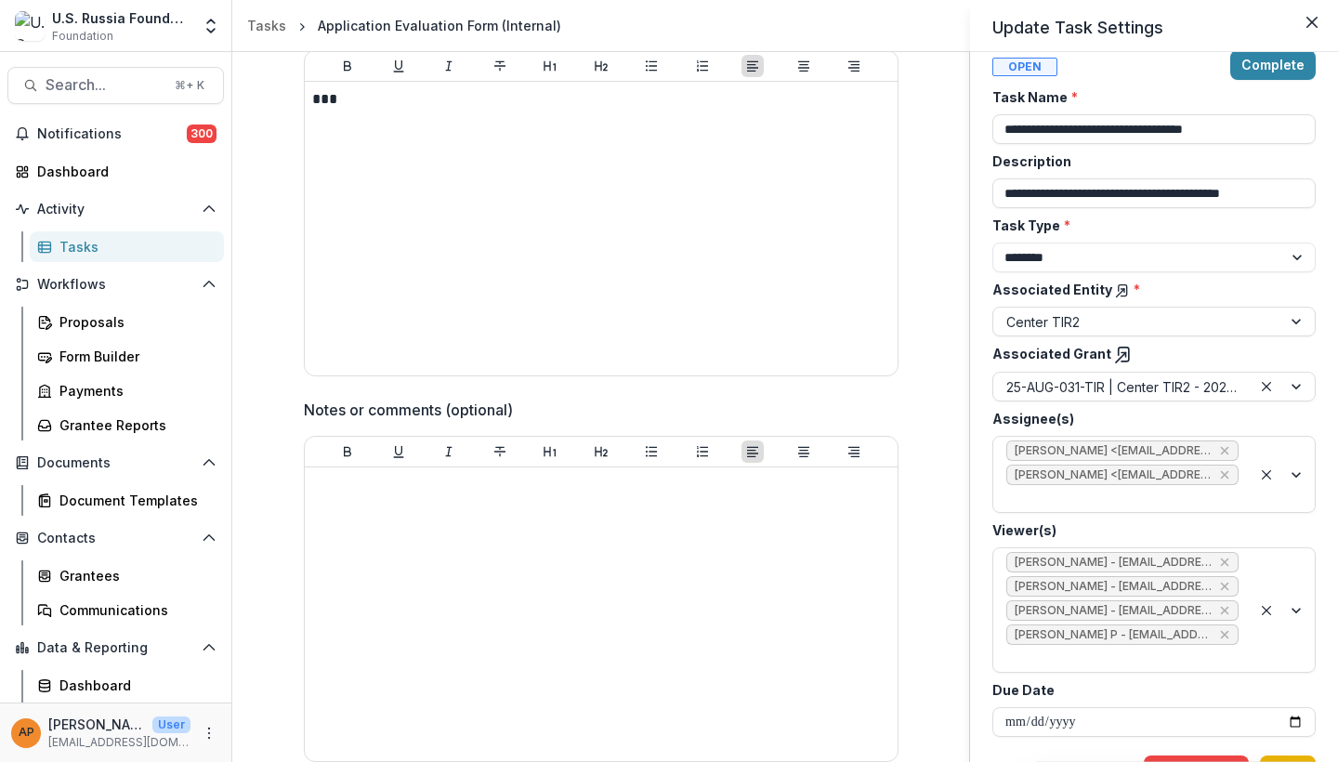
click at [1292, 755] on button "Save" at bounding box center [1288, 770] width 56 height 30
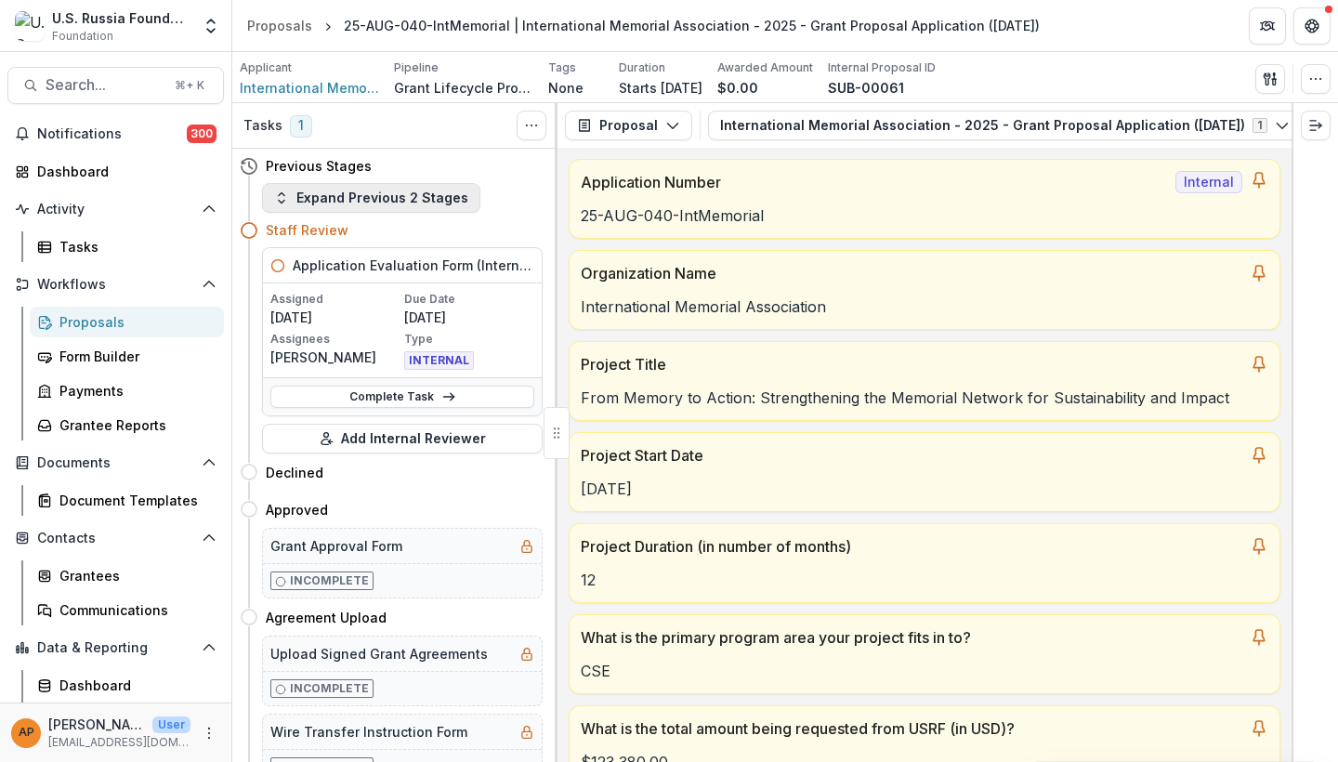
click at [955, 292] on div "International Memorial Association" at bounding box center [925, 300] width 710 height 33
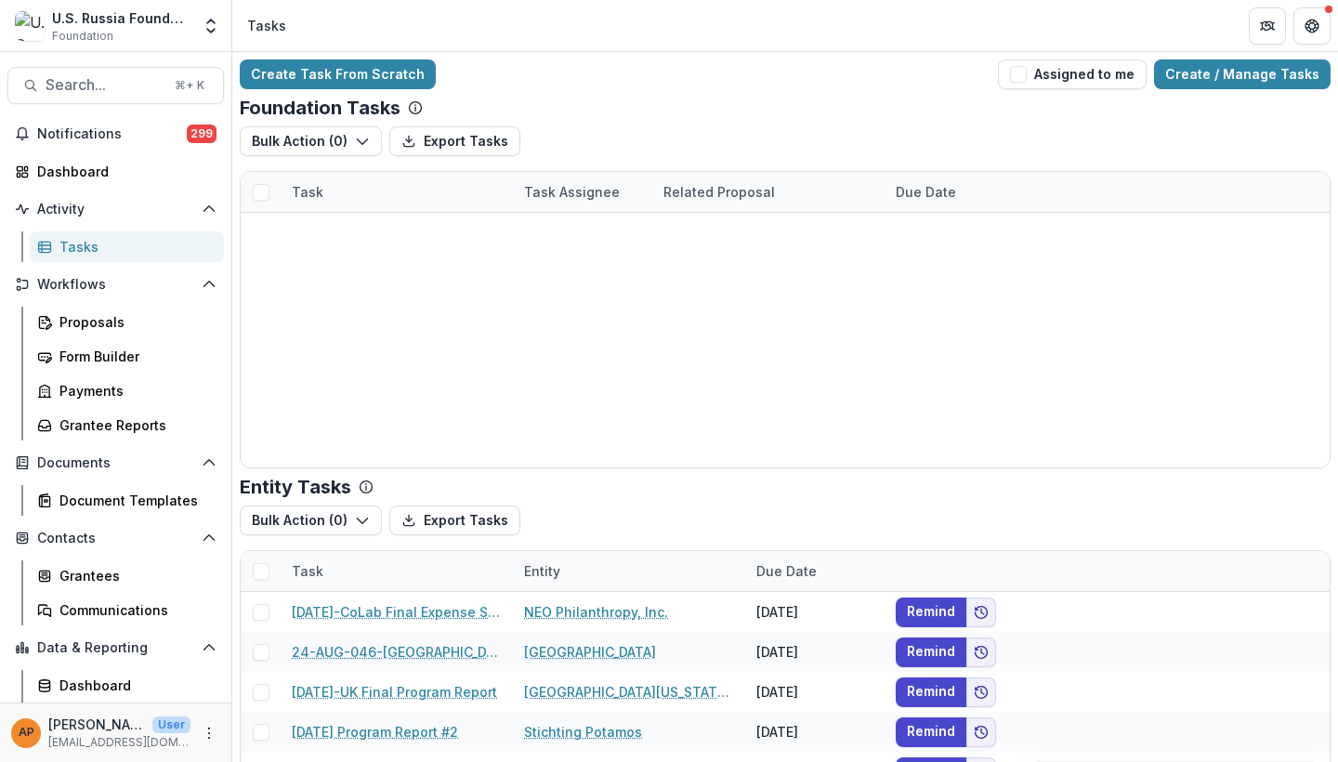
click at [1048, 79] on button "Assigned to me" at bounding box center [1072, 74] width 149 height 30
